Goal: Check status: Check status

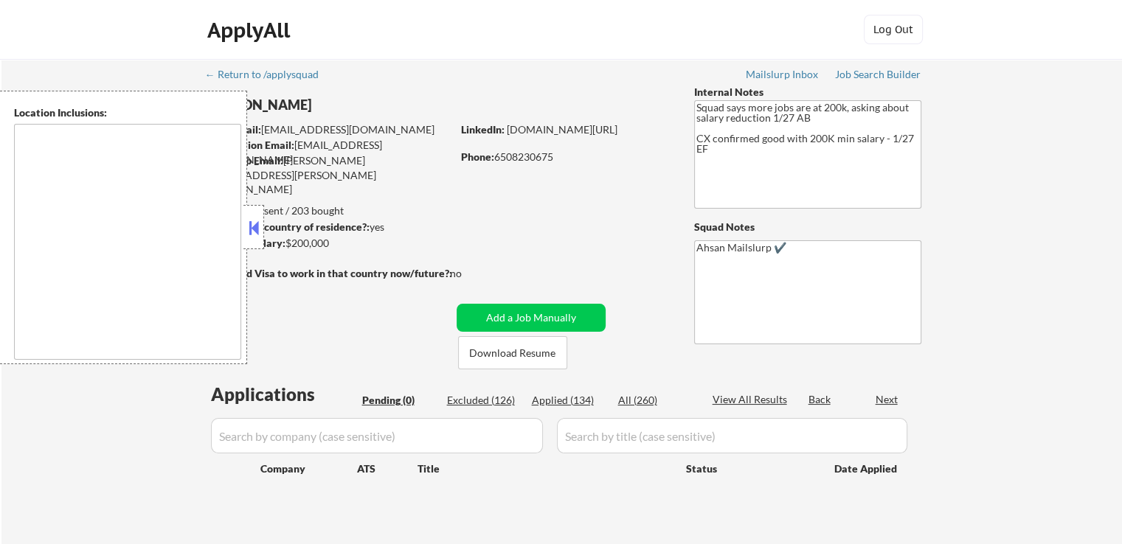
type textarea "[GEOGRAPHIC_DATA], [GEOGRAPHIC_DATA] [GEOGRAPHIC_DATA], [GEOGRAPHIC_DATA] [GEOG…"
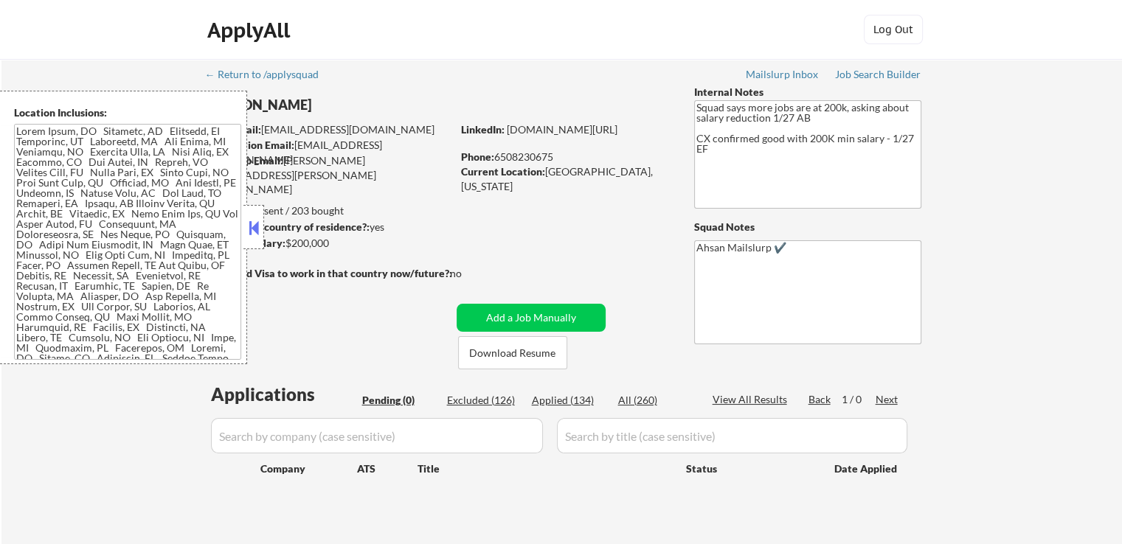
click at [243, 226] on div at bounding box center [253, 227] width 21 height 44
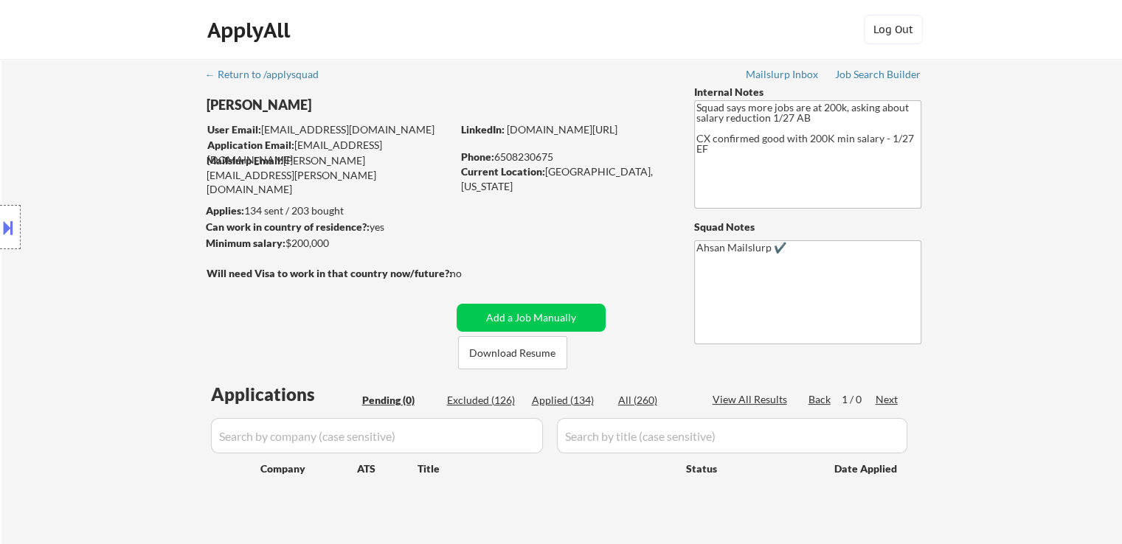
click at [576, 402] on div "Applied (134)" at bounding box center [569, 400] width 74 height 15
select select ""applied""
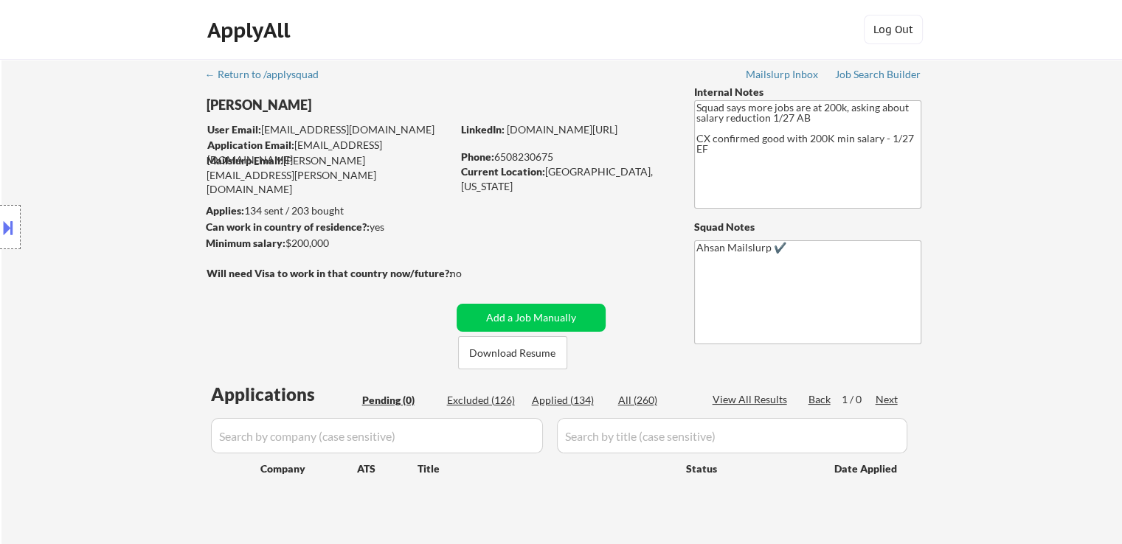
select select ""applied""
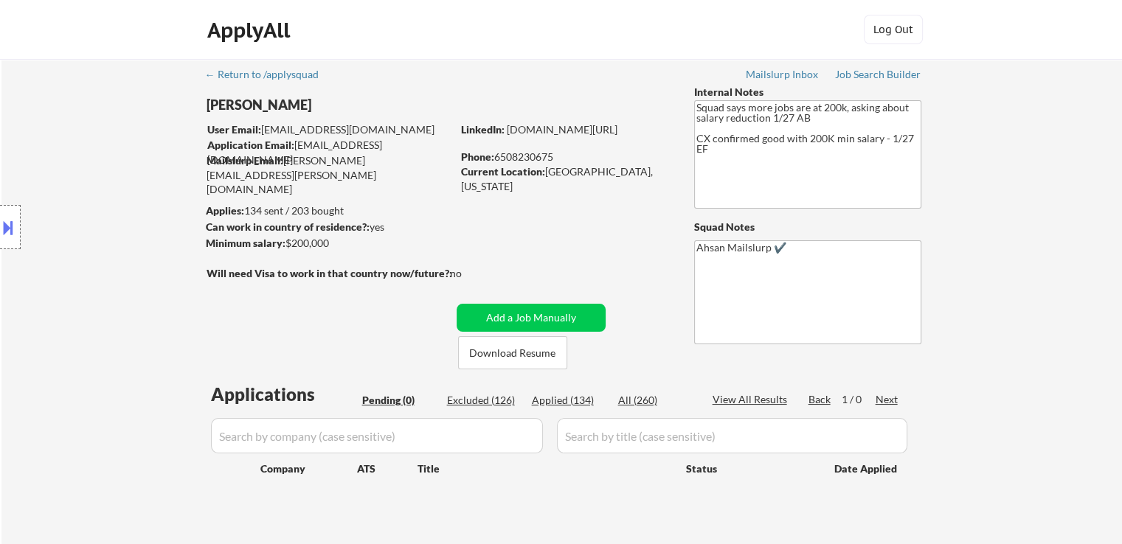
select select ""applied""
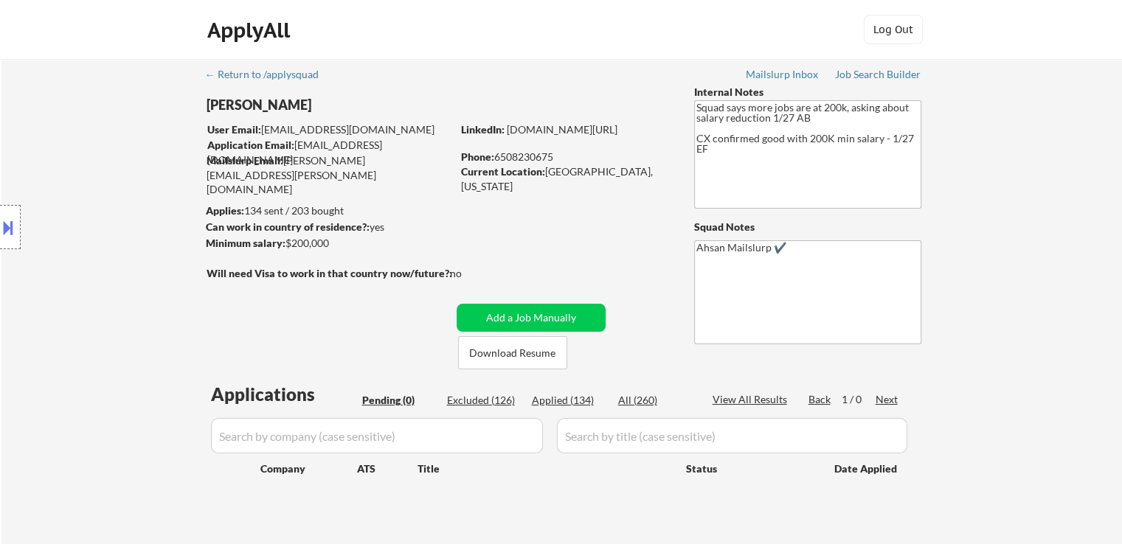
select select ""applied""
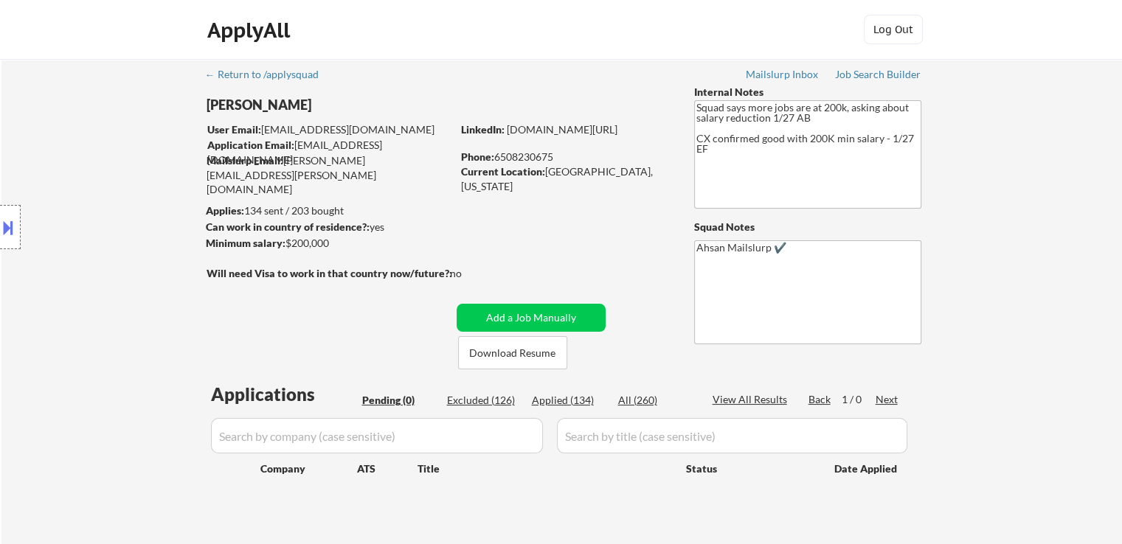
select select ""applied""
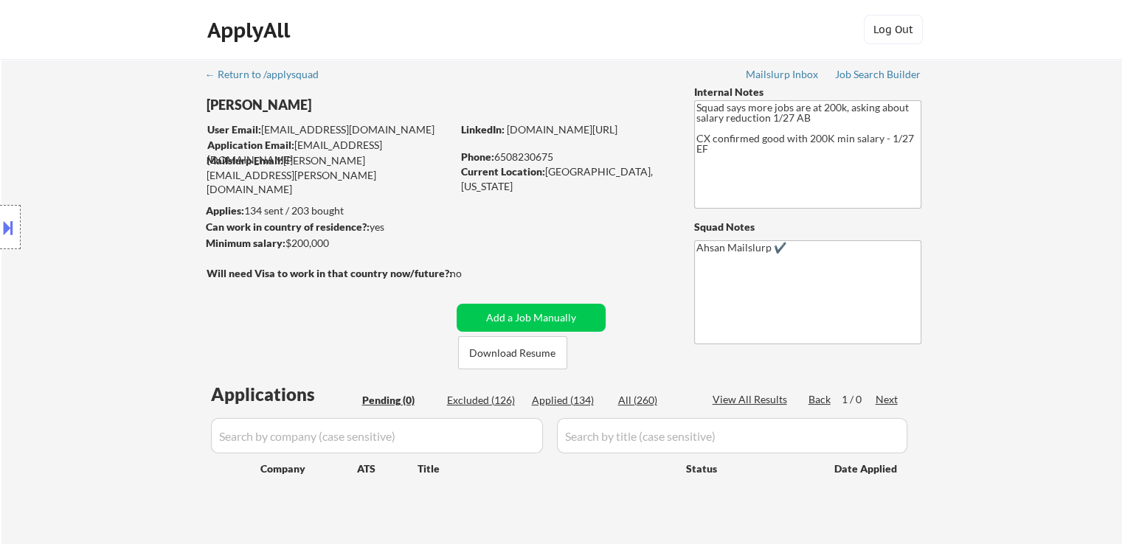
select select ""applied""
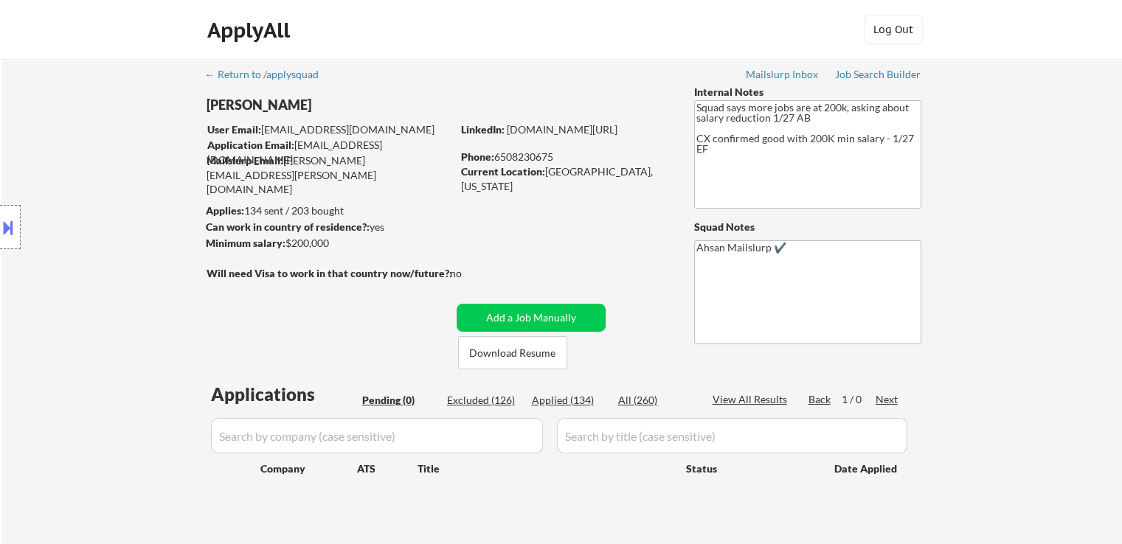
select select ""applied""
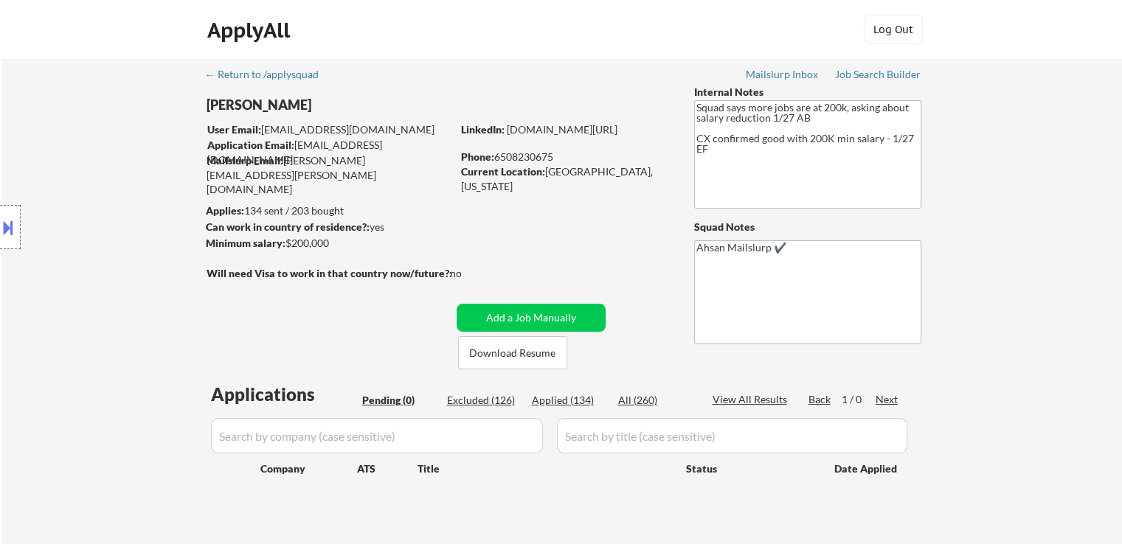
select select ""applied""
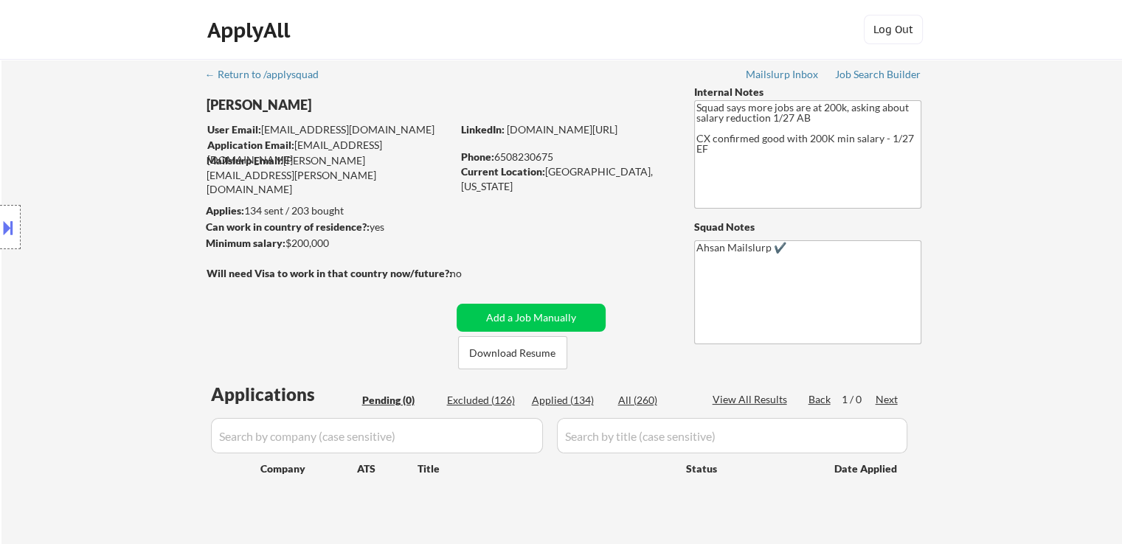
select select ""applied""
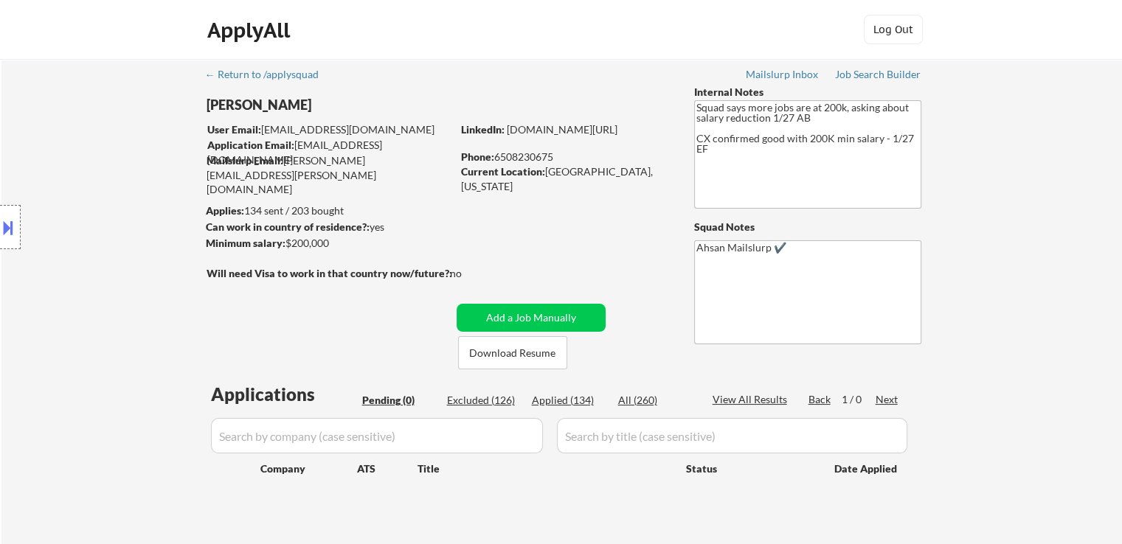
select select ""applied""
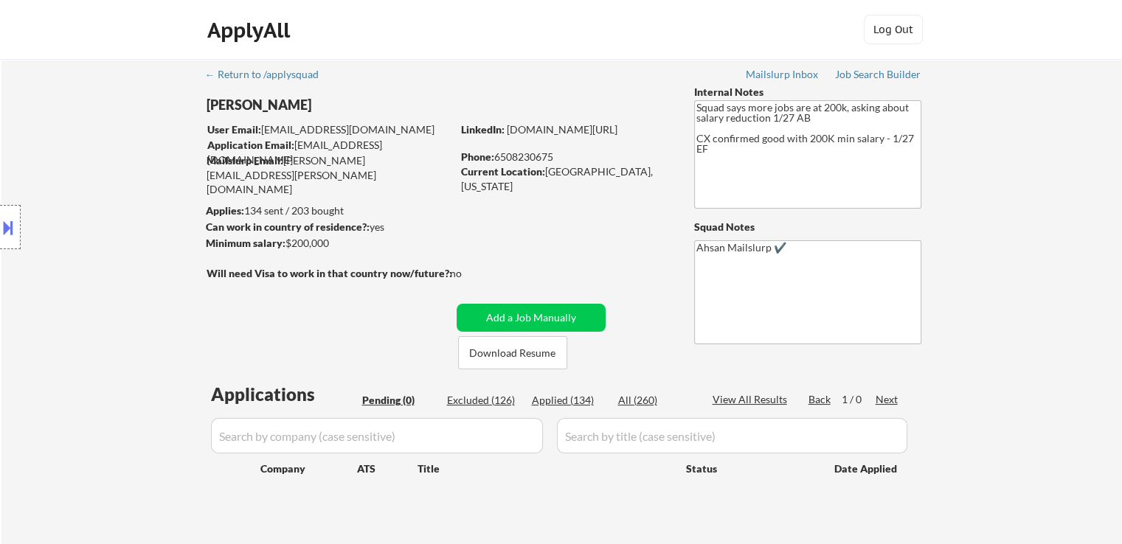
select select ""applied""
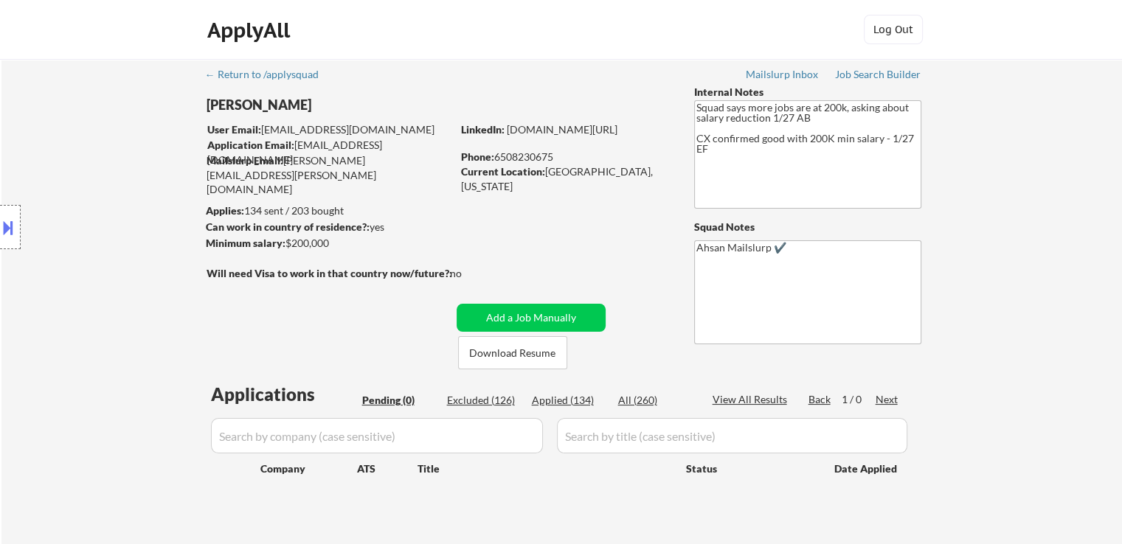
select select ""applied""
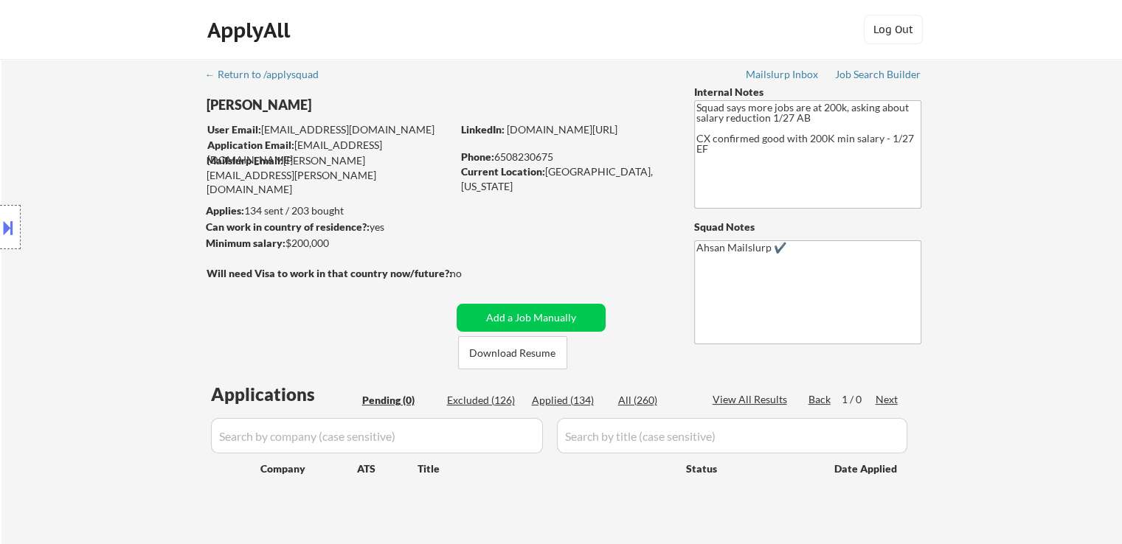
select select ""applied""
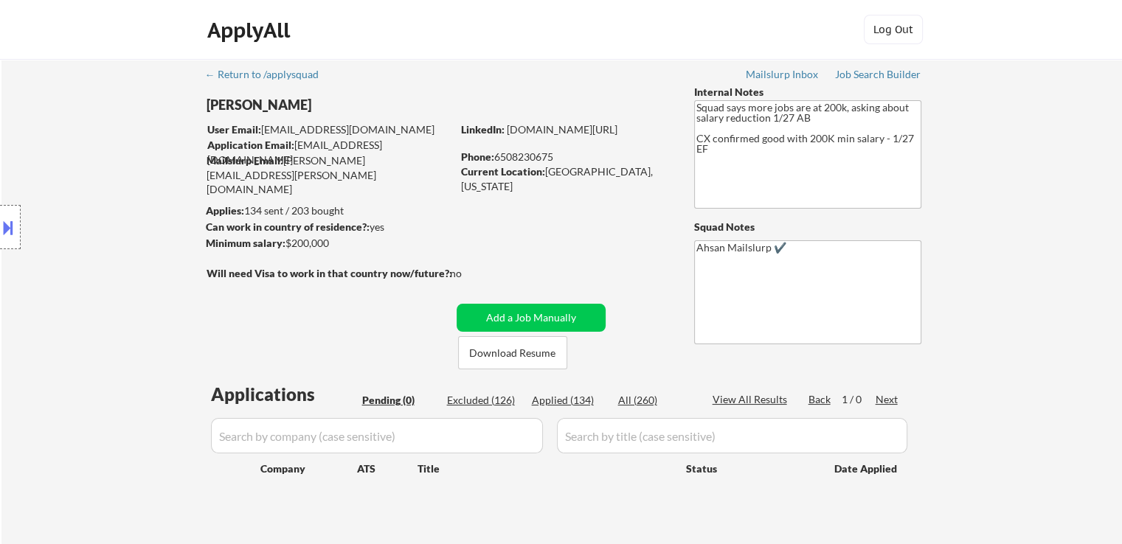
select select ""applied""
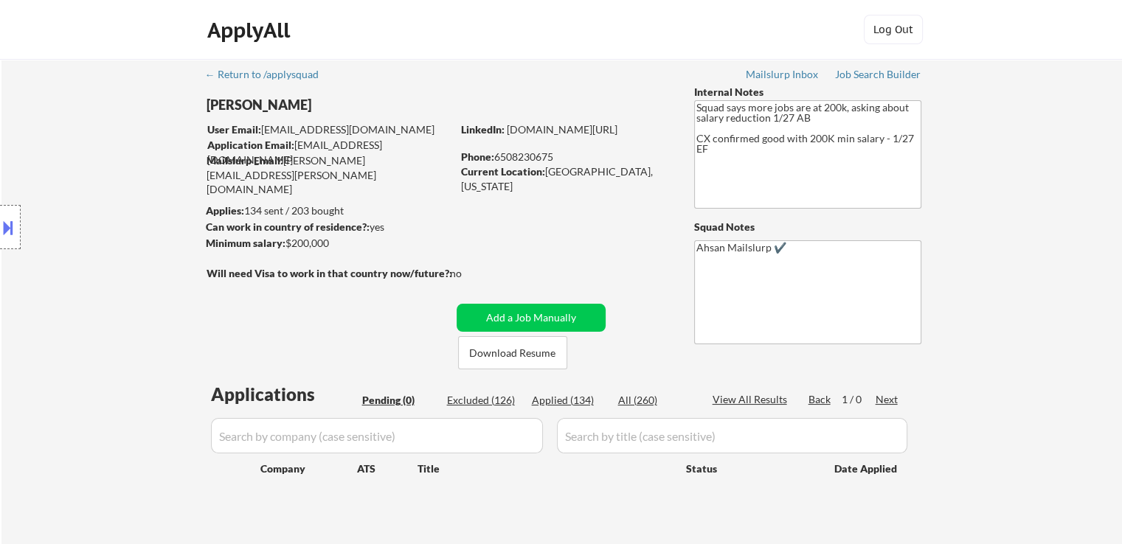
select select ""applied""
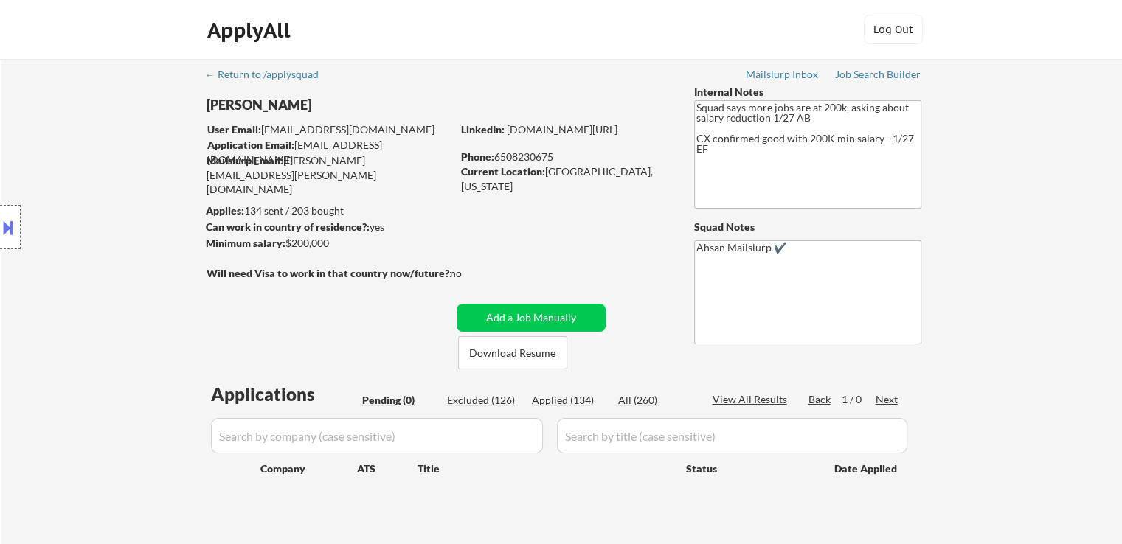
select select ""applied""
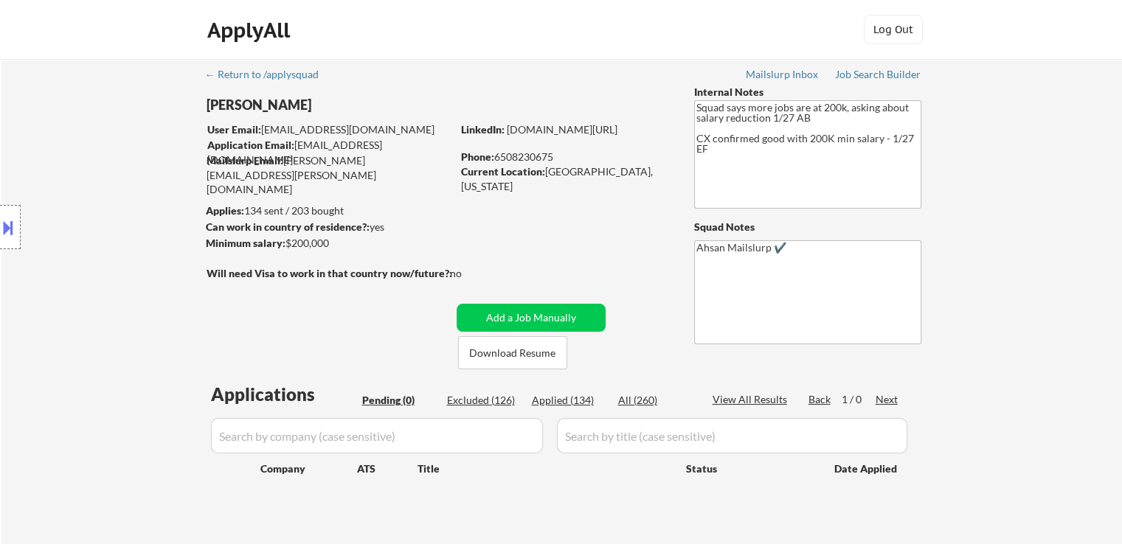
select select ""applied""
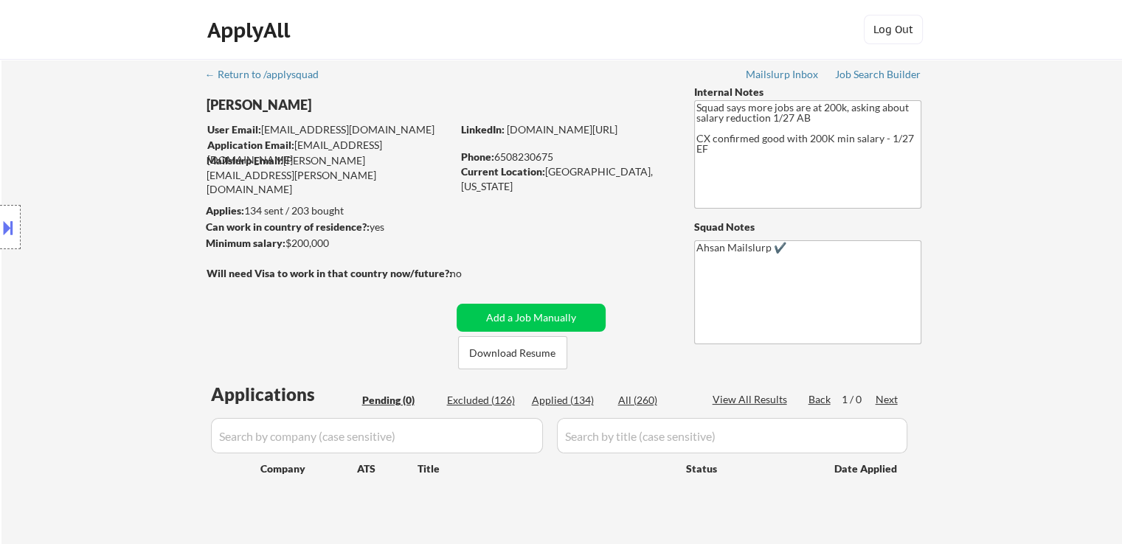
select select ""applied""
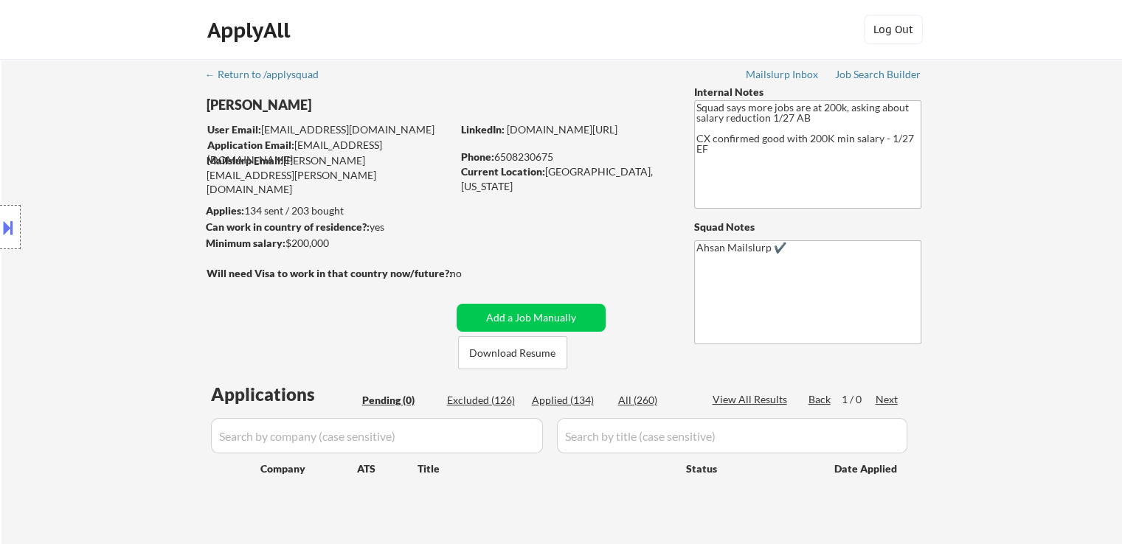
select select ""applied""
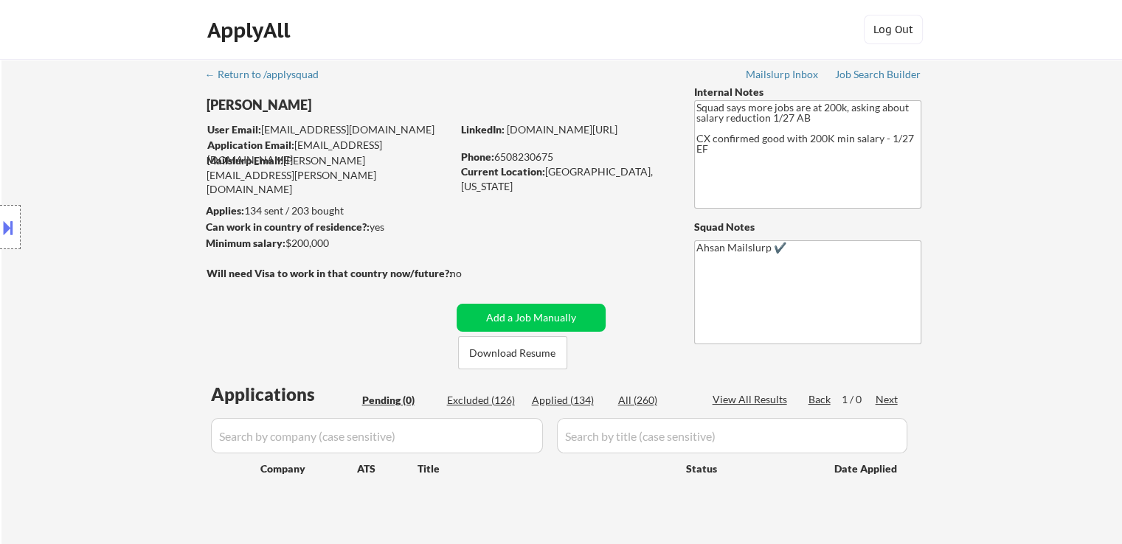
select select ""applied""
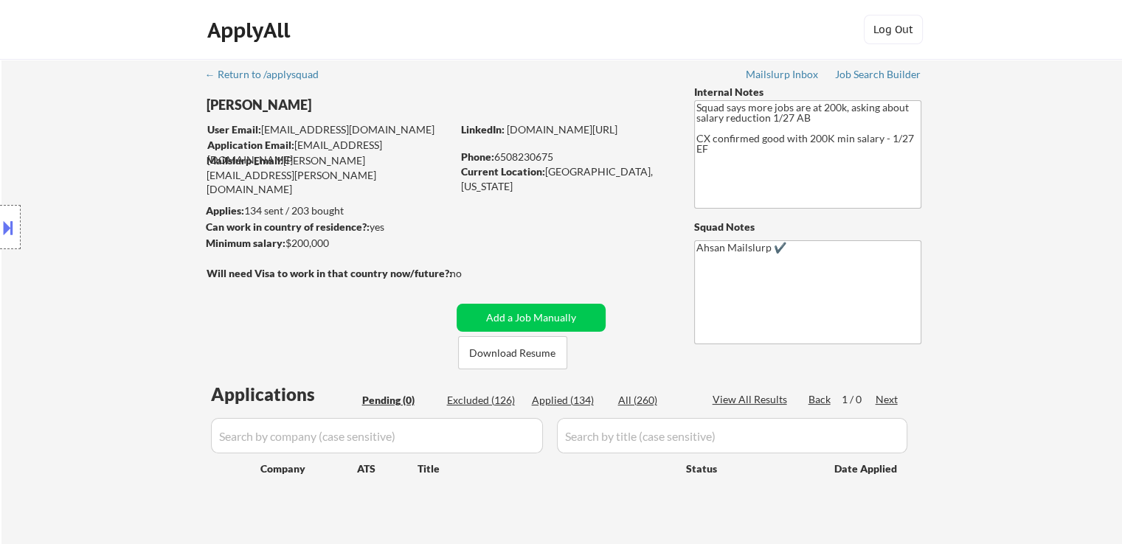
select select ""applied""
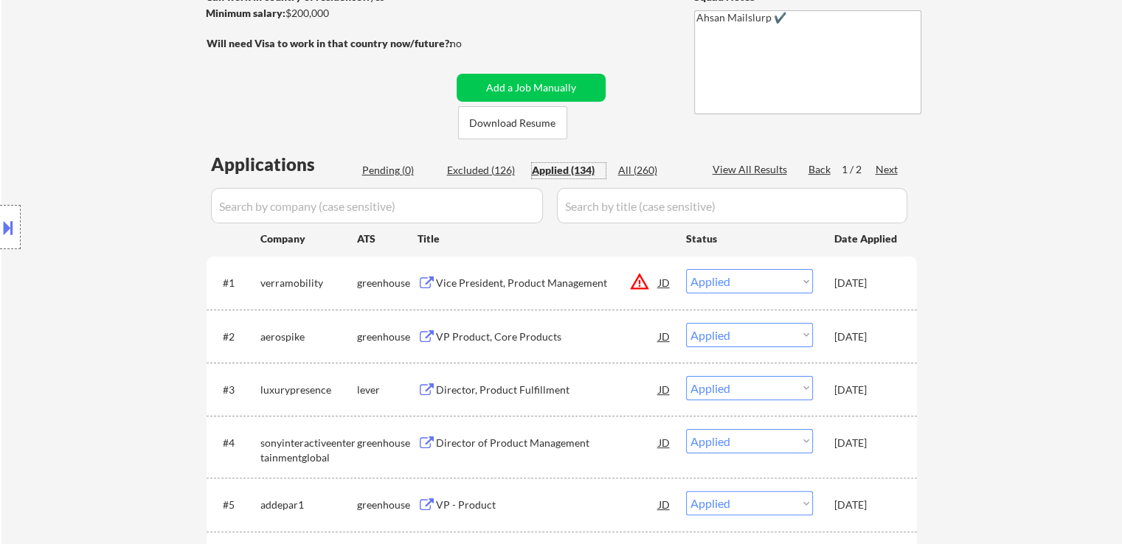
scroll to position [295, 0]
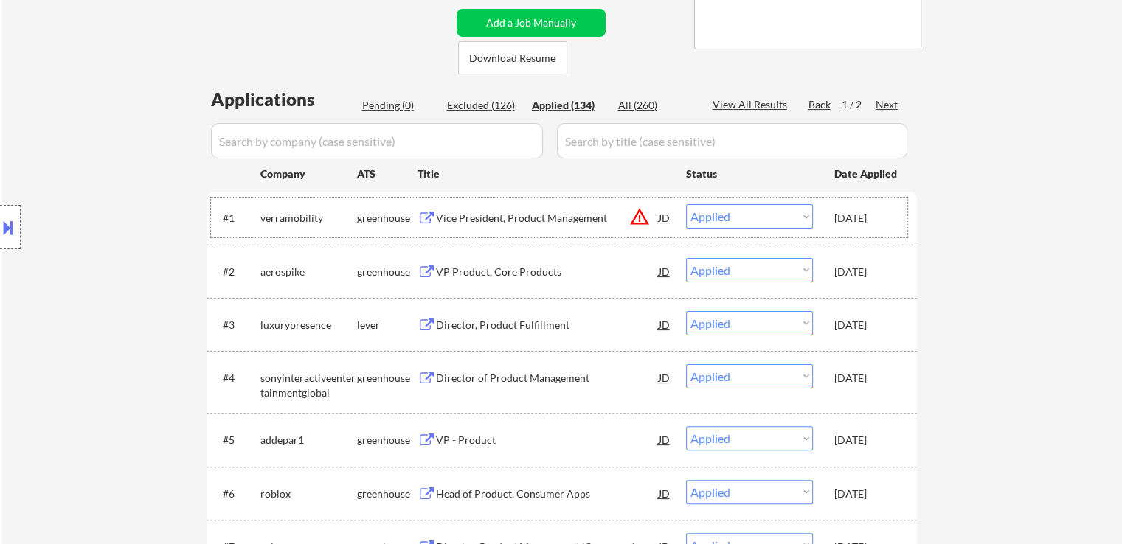
drag, startPoint x: 834, startPoint y: 215, endPoint x: 894, endPoint y: 222, distance: 60.1
click at [894, 222] on div "#1 verramobility greenhouse Vice President, Product Management JD warning_amber…" at bounding box center [559, 218] width 696 height 40
copy div "Aug 24, 2025"
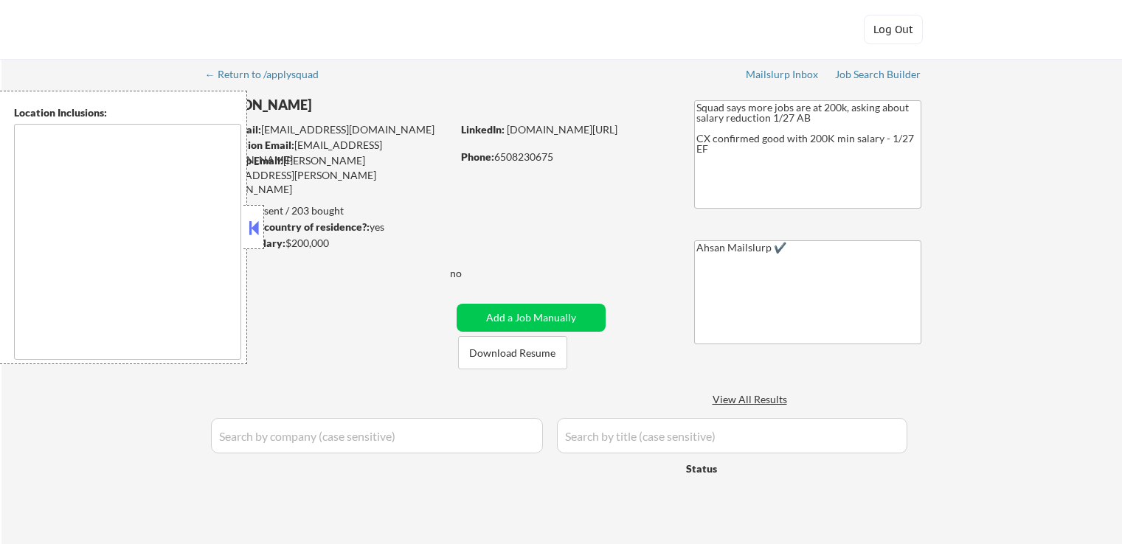
type textarea "[GEOGRAPHIC_DATA], [GEOGRAPHIC_DATA] [GEOGRAPHIC_DATA], [GEOGRAPHIC_DATA] [GEOG…"
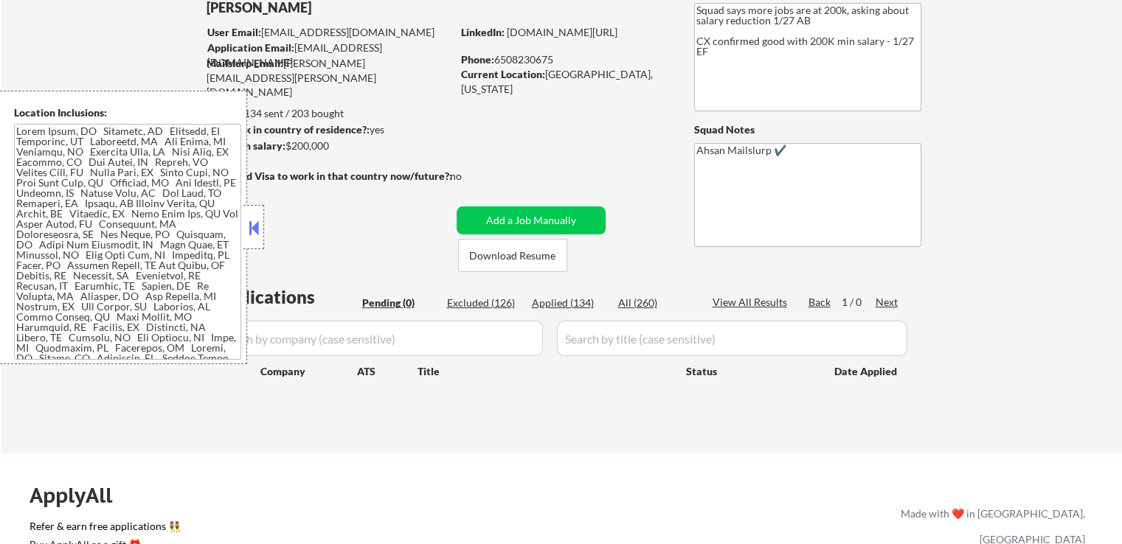
scroll to position [221, 0]
